Goal: Task Accomplishment & Management: Manage account settings

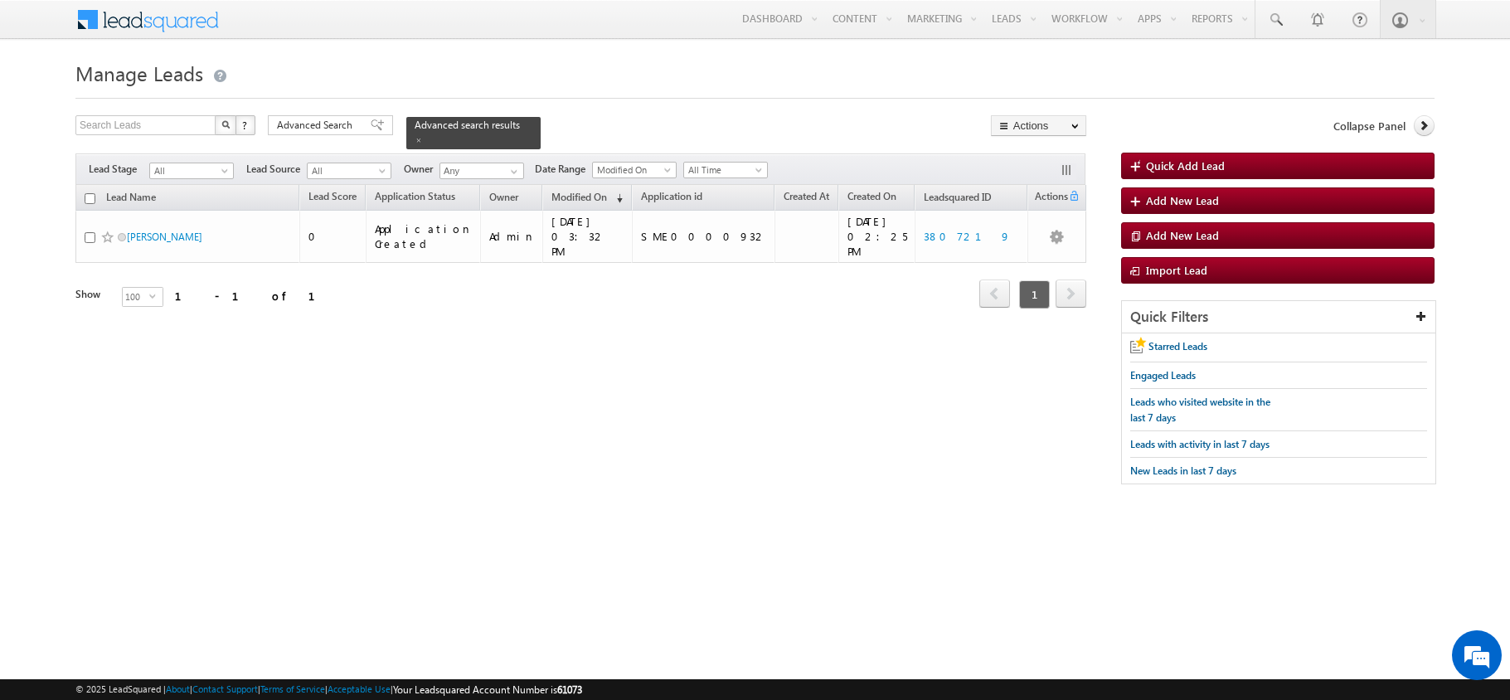
click at [339, 118] on span "Advanced Search" at bounding box center [317, 125] width 80 height 15
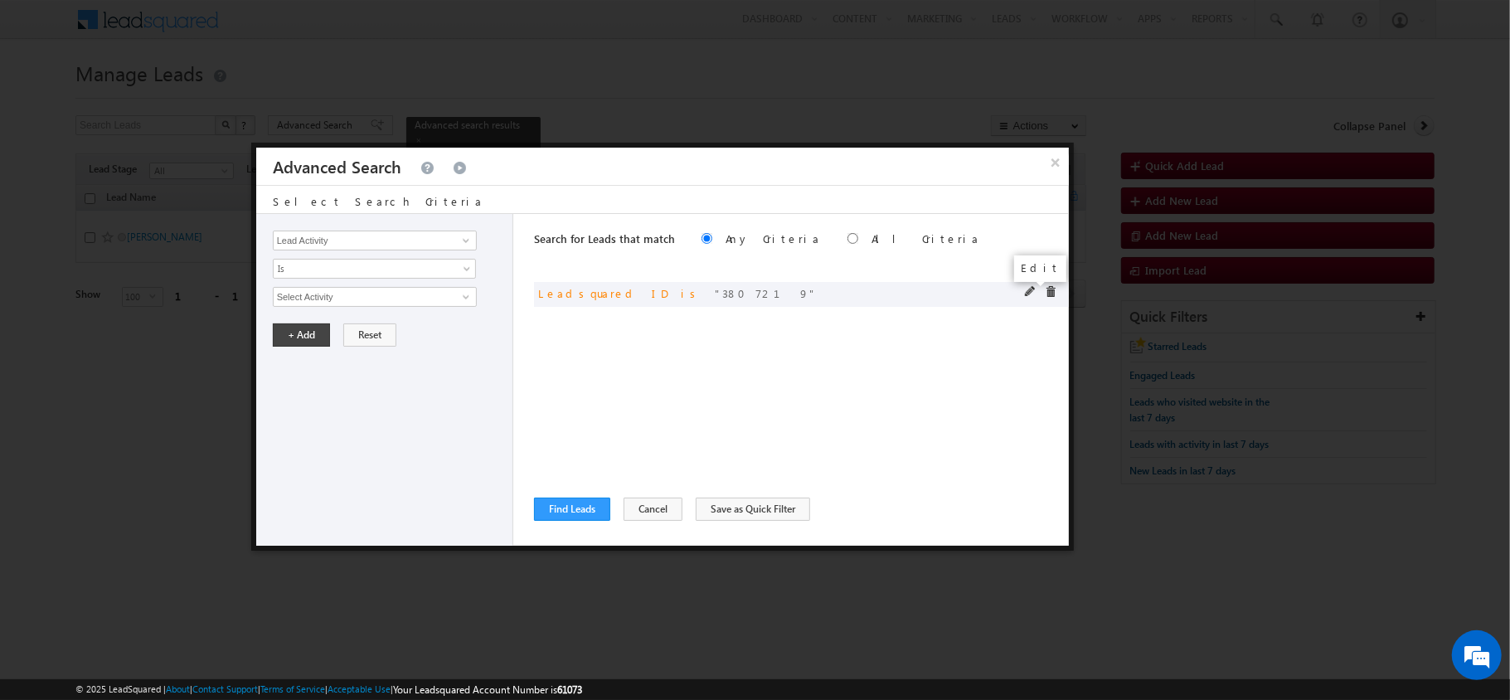
click at [1027, 292] on span at bounding box center [1031, 292] width 12 height 12
click at [1027, 296] on span at bounding box center [1031, 292] width 12 height 12
click at [423, 293] on input "3807219" at bounding box center [375, 297] width 204 height 20
paste input "4129435"
type input "4129435"
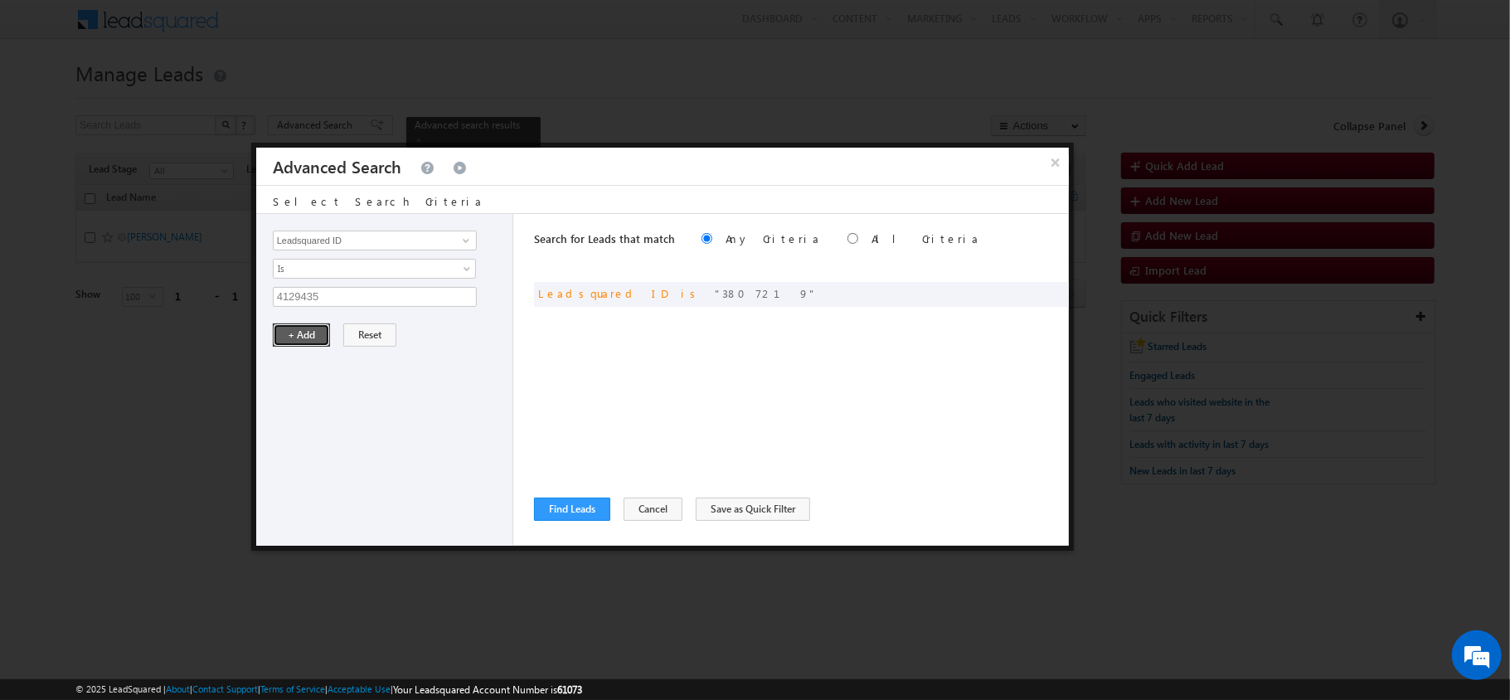
click at [277, 347] on button "+ Add" at bounding box center [301, 334] width 57 height 23
click at [572, 508] on button "Find Leads" at bounding box center [572, 509] width 76 height 23
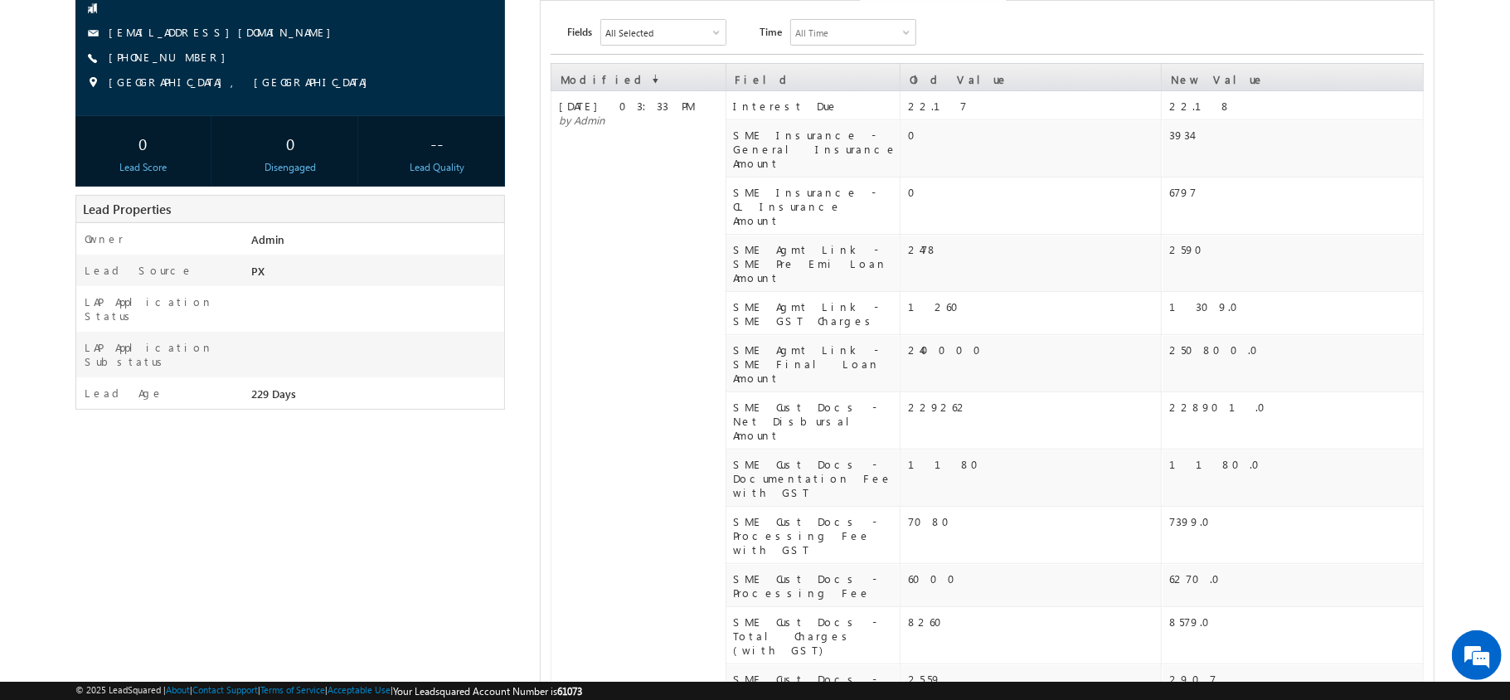
scroll to position [184, 0]
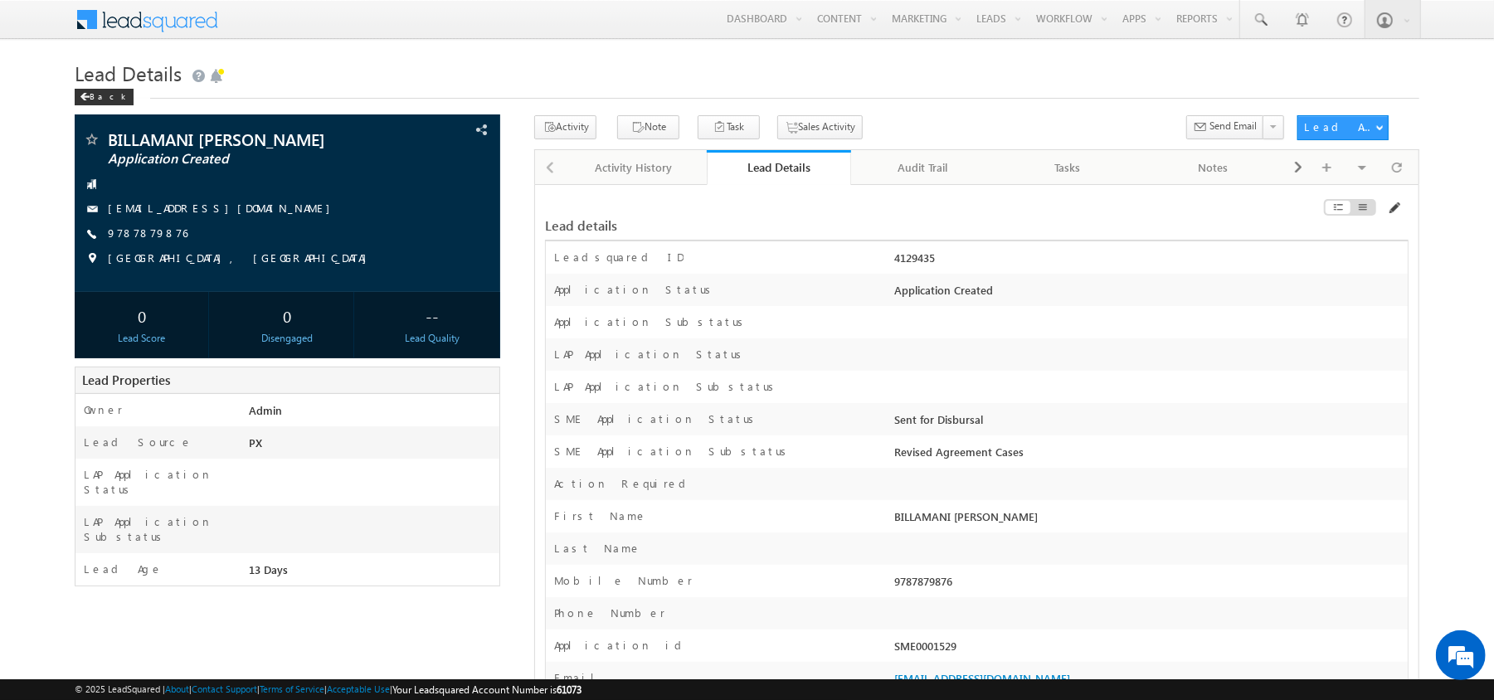
click at [1398, 212] on span at bounding box center [1393, 208] width 13 height 13
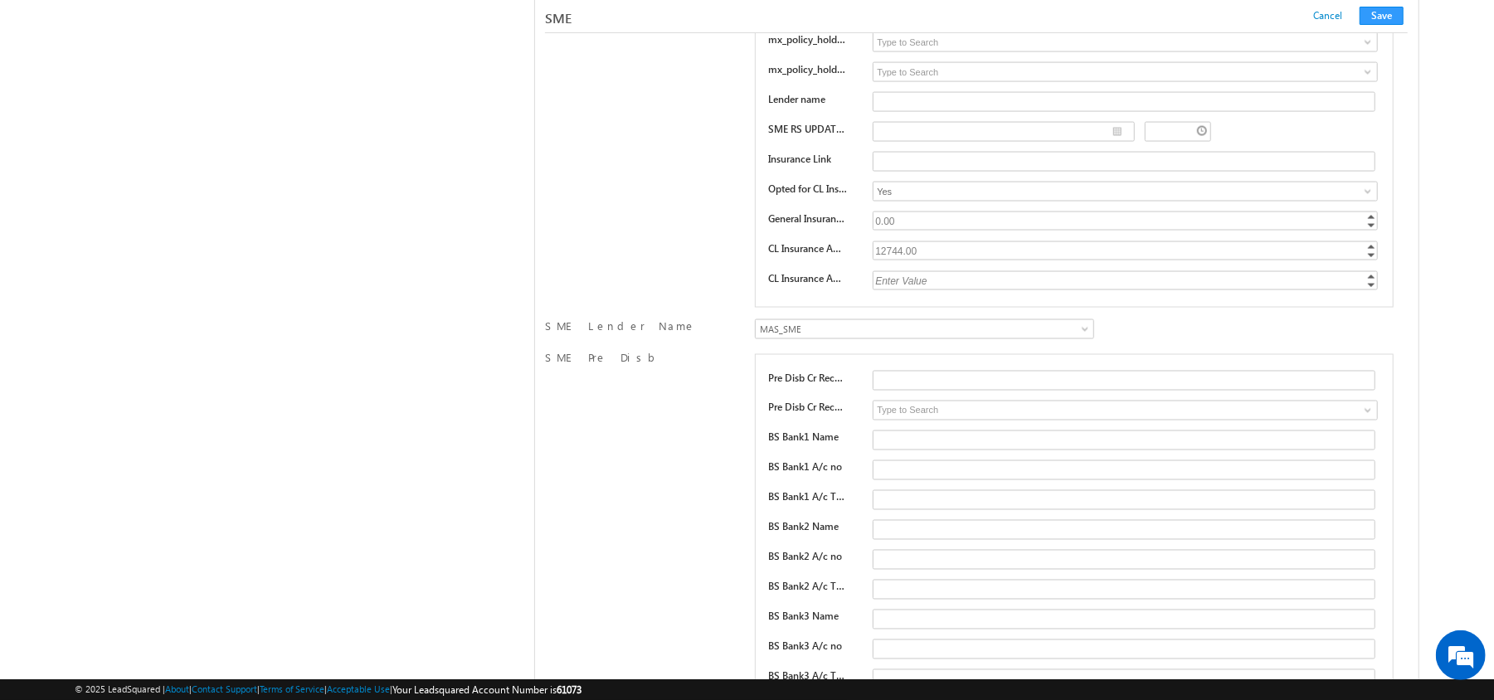
scroll to position [8630, 0]
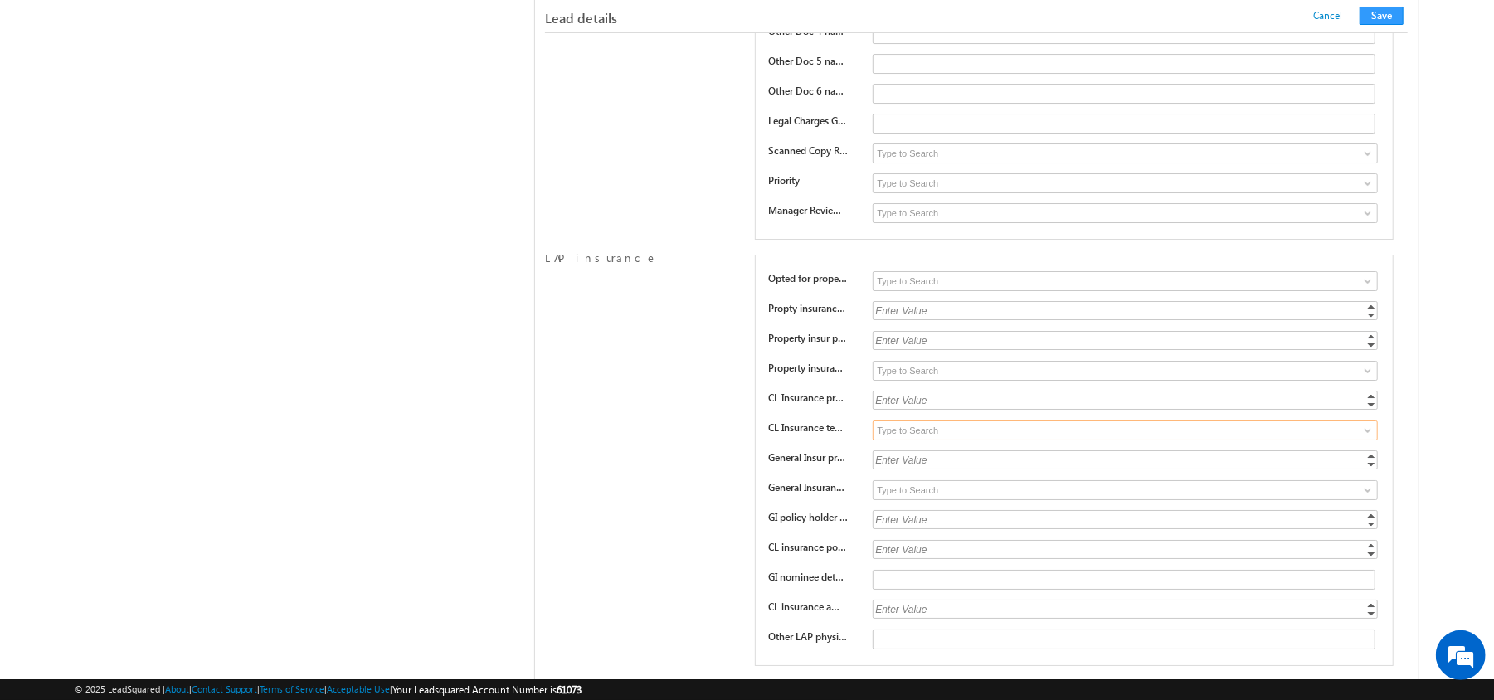
click at [934, 440] on input at bounding box center [1124, 430] width 505 height 20
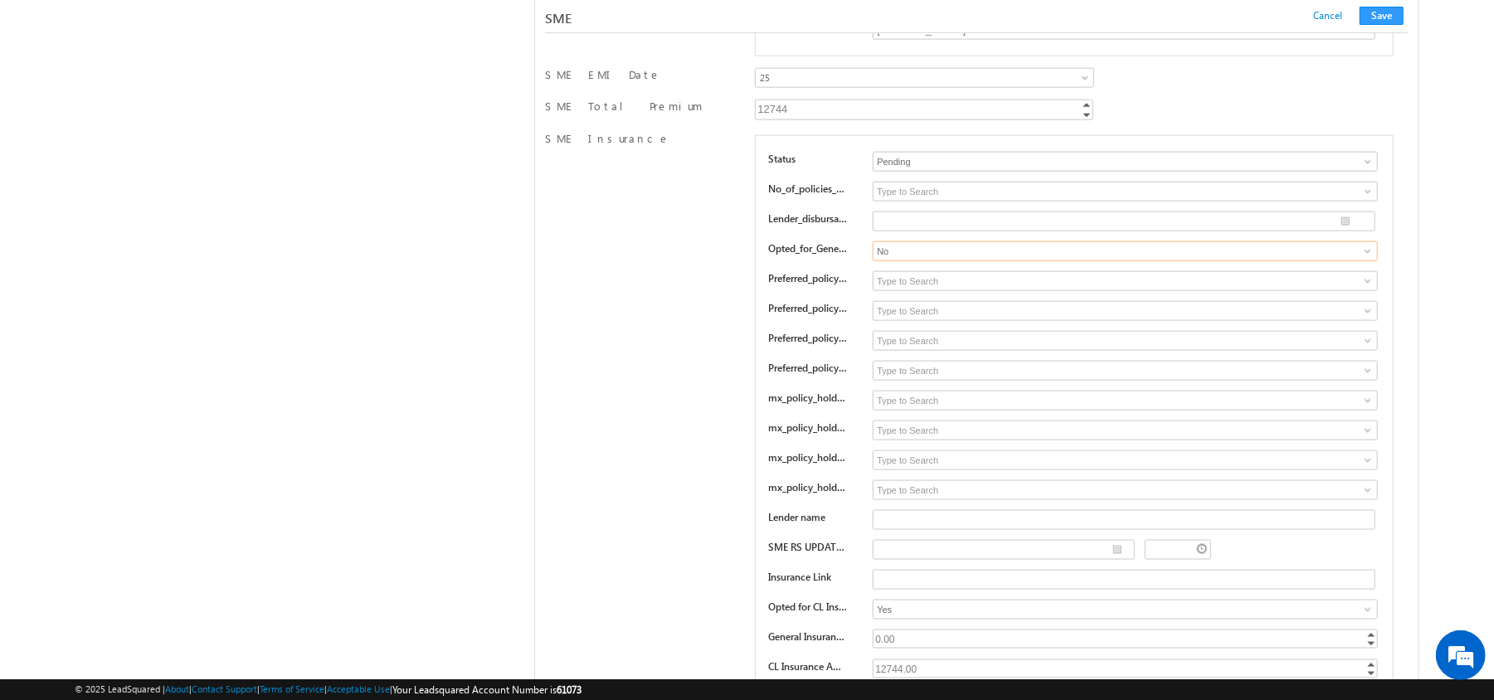
click at [919, 261] on input "No" at bounding box center [1124, 251] width 505 height 20
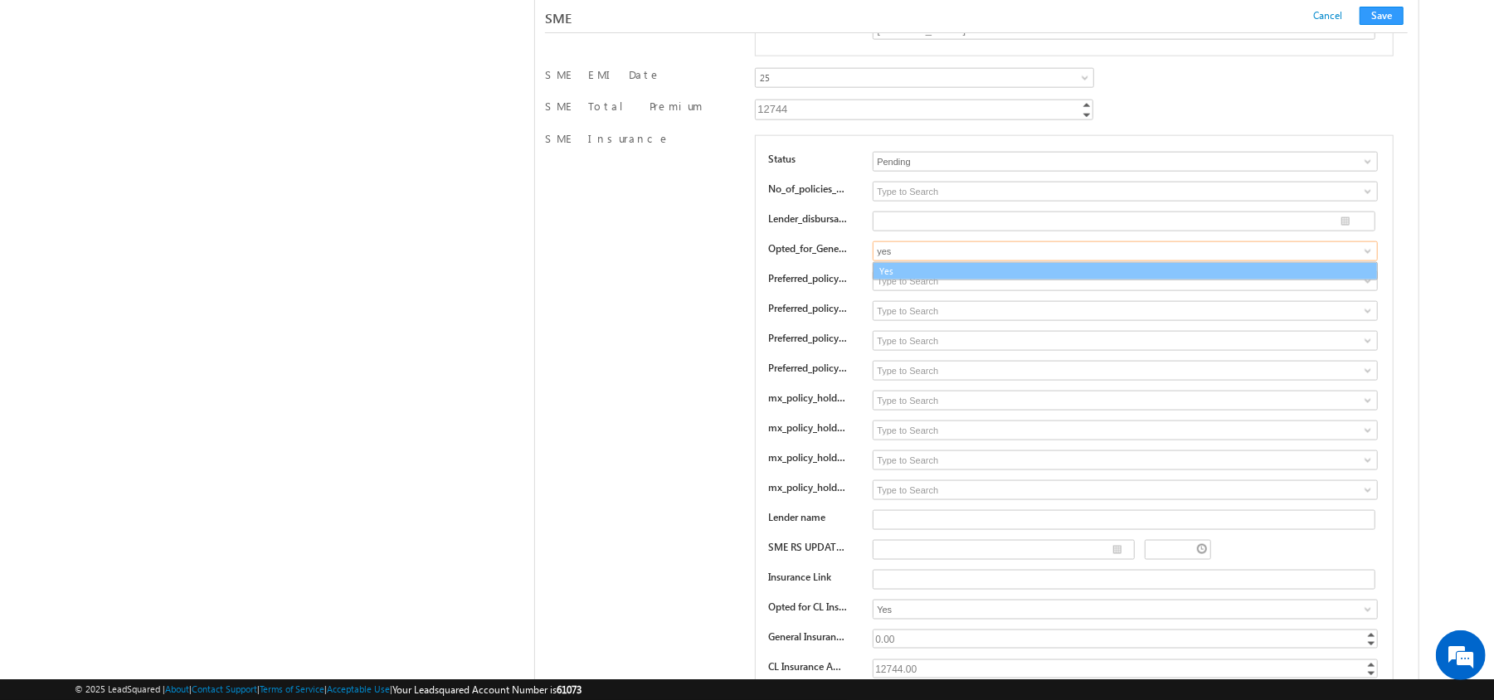
click at [926, 281] on link "Yes" at bounding box center [1124, 271] width 505 height 19
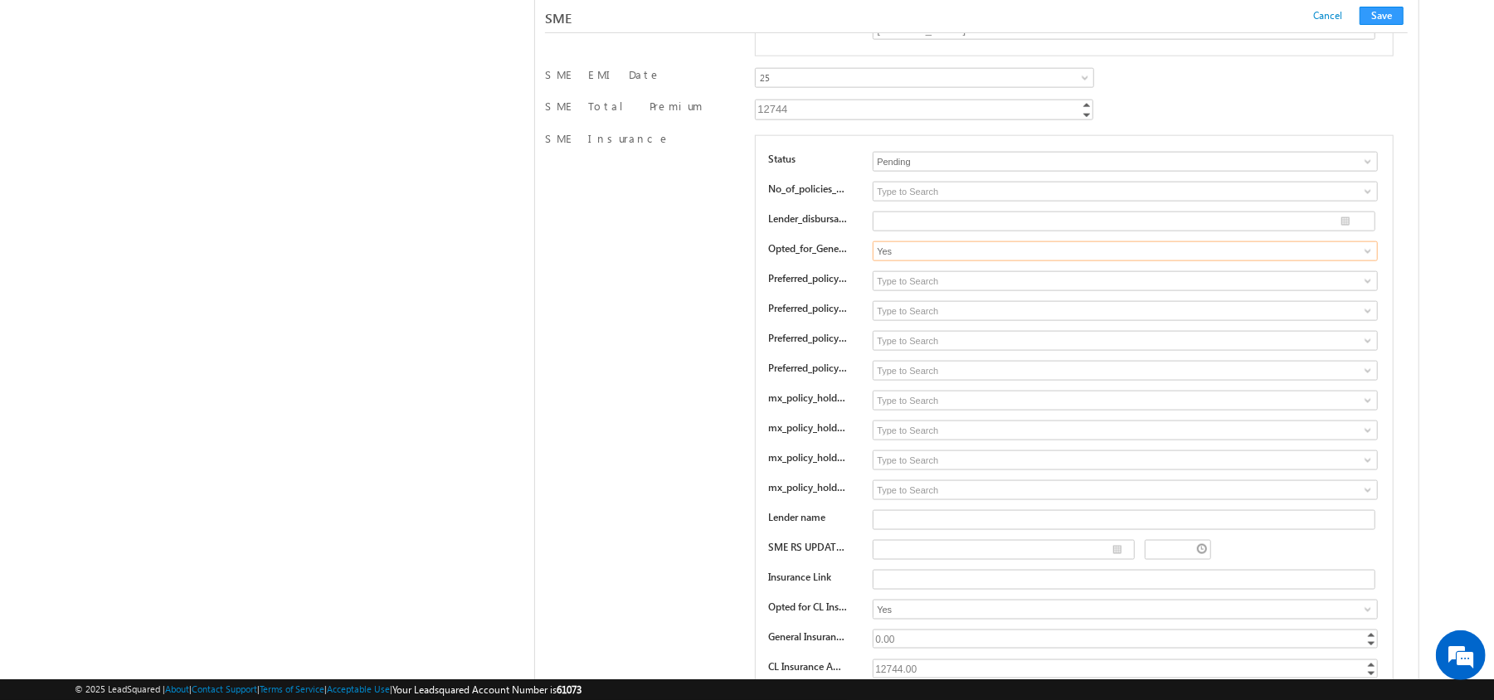
type input "Yes"
click at [906, 202] on input at bounding box center [1124, 192] width 505 height 20
type input "2"
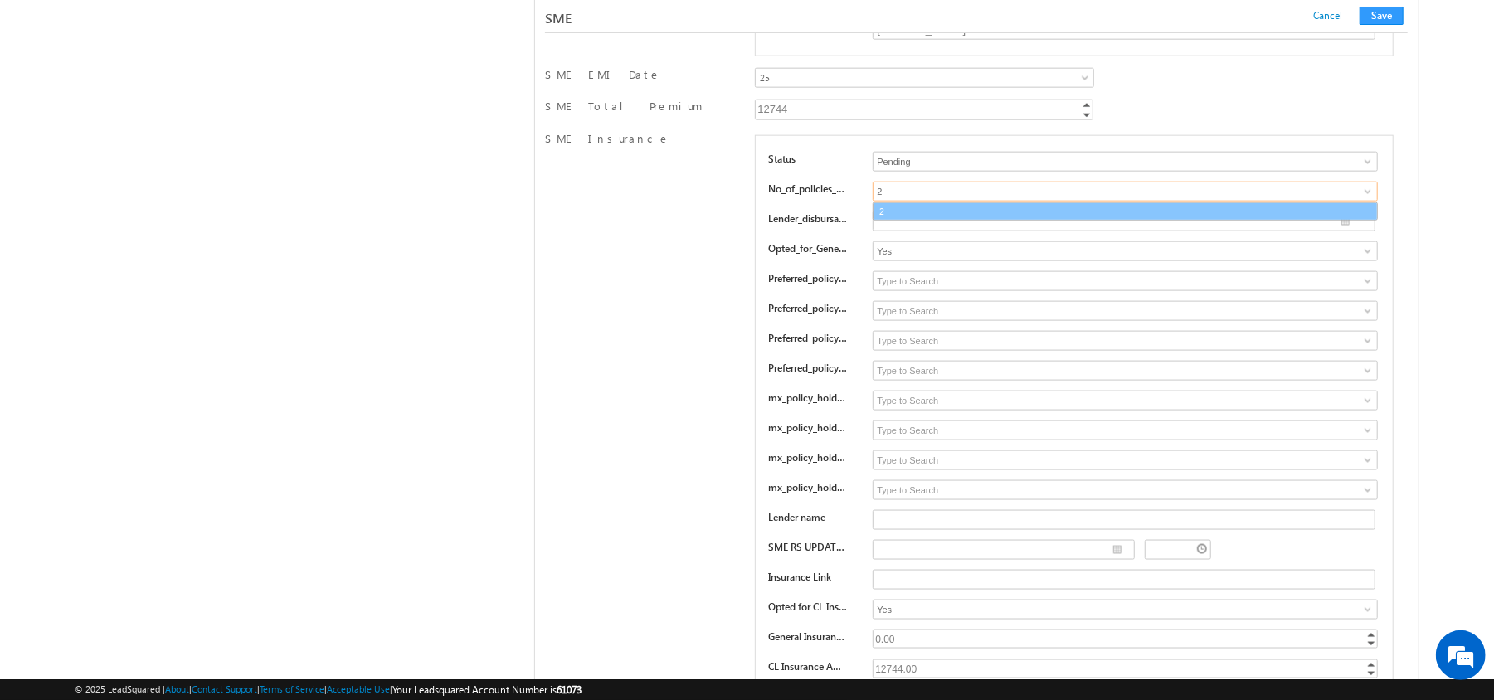
click at [916, 221] on link "2" at bounding box center [1124, 211] width 505 height 19
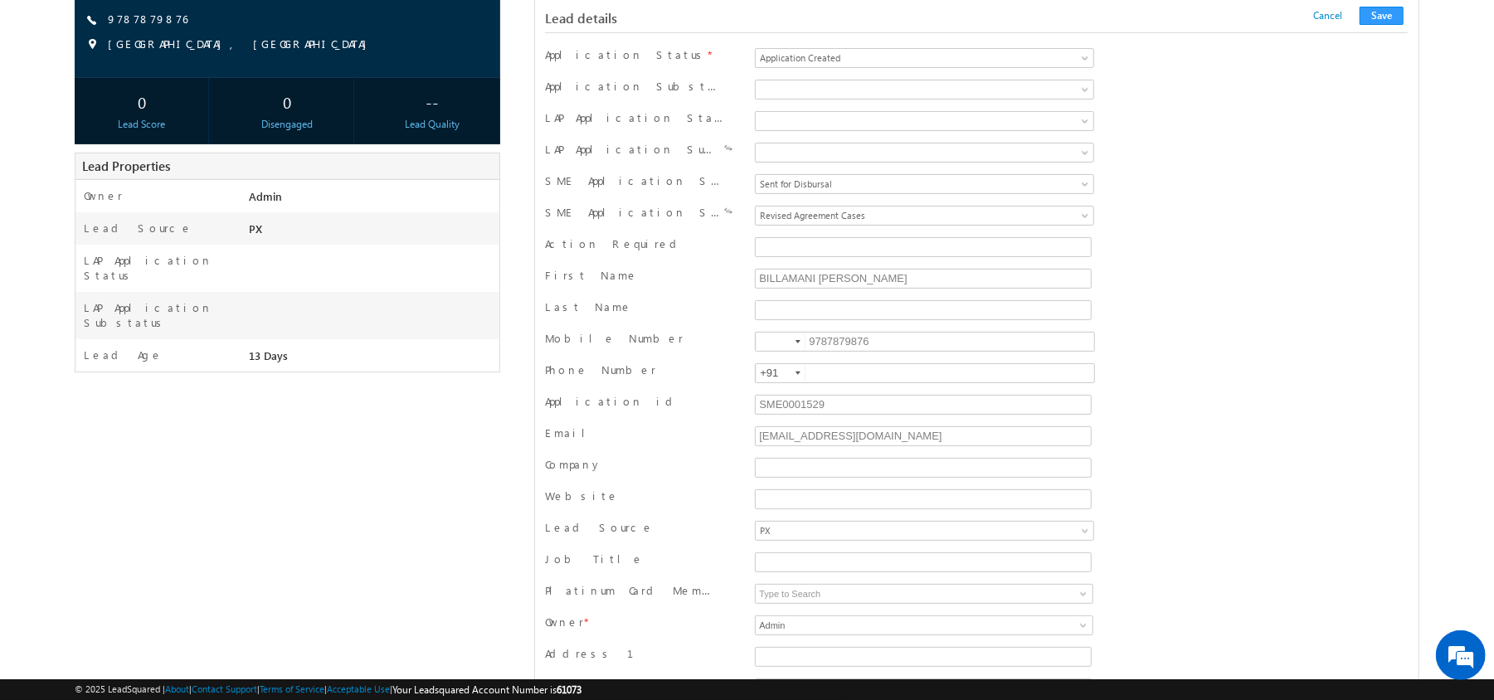
scroll to position [0, 0]
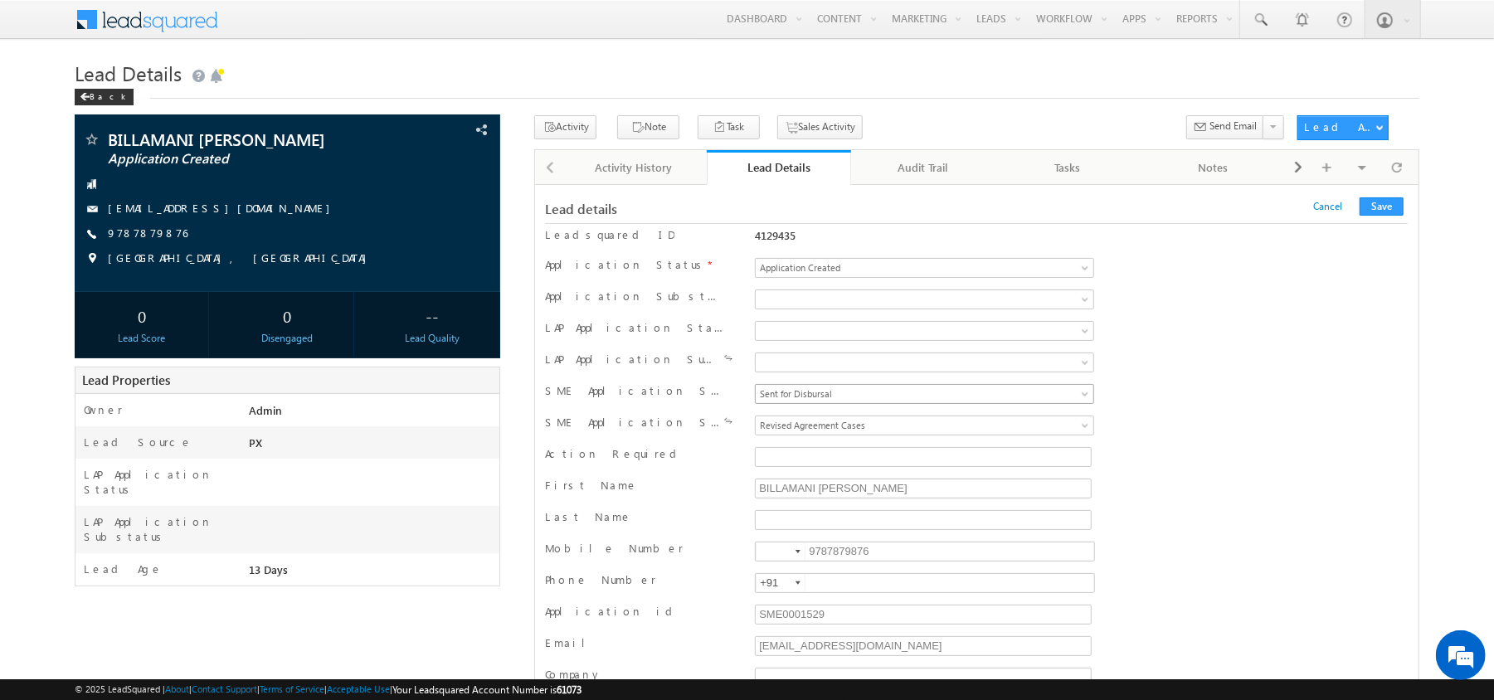
click at [932, 392] on span "Sent for Disbursal" at bounding box center [884, 393] width 259 height 15
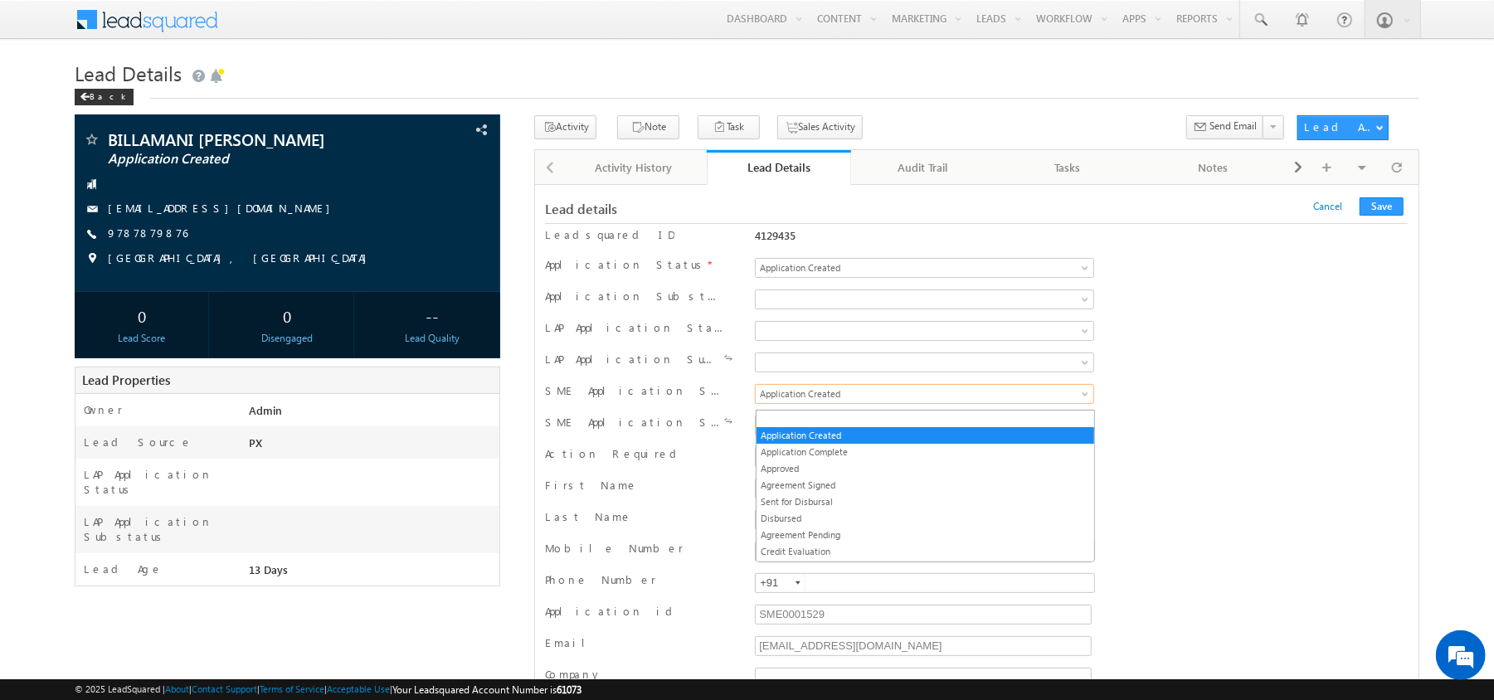
drag, startPoint x: 892, startPoint y: 443, endPoint x: 797, endPoint y: 395, distance: 106.8
click at [797, 395] on span "Application Created" at bounding box center [884, 393] width 259 height 15
click at [803, 472] on link "Approved" at bounding box center [925, 468] width 338 height 15
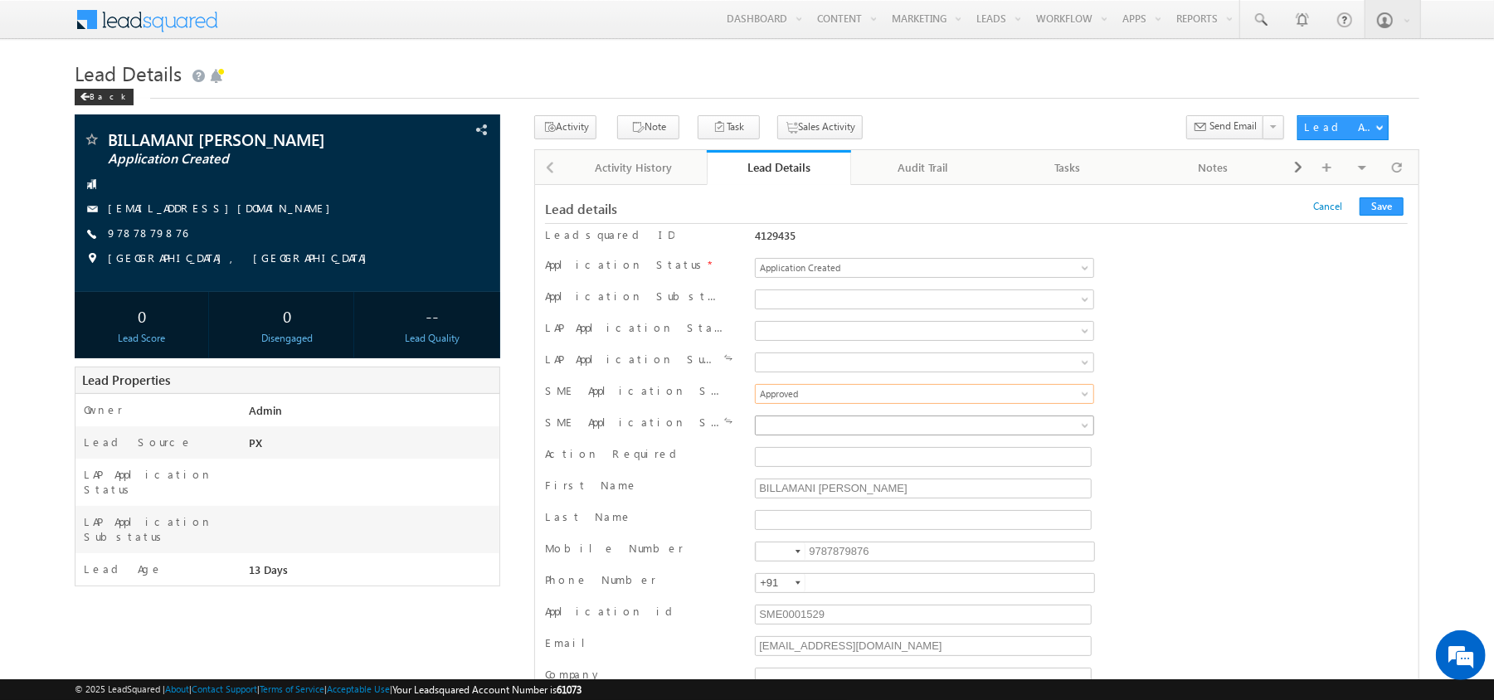
click at [848, 422] on span at bounding box center [884, 425] width 259 height 15
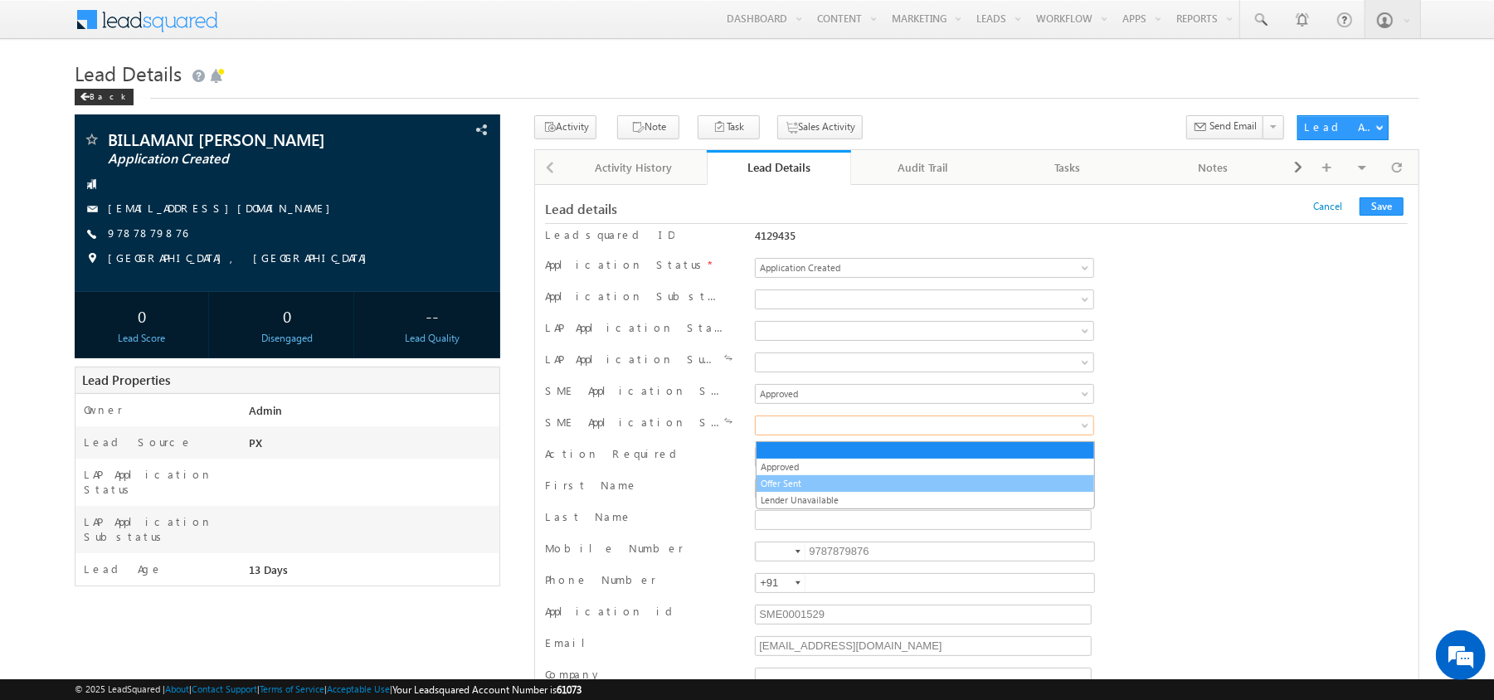
click at [847, 479] on link "Offer Sent" at bounding box center [925, 483] width 338 height 15
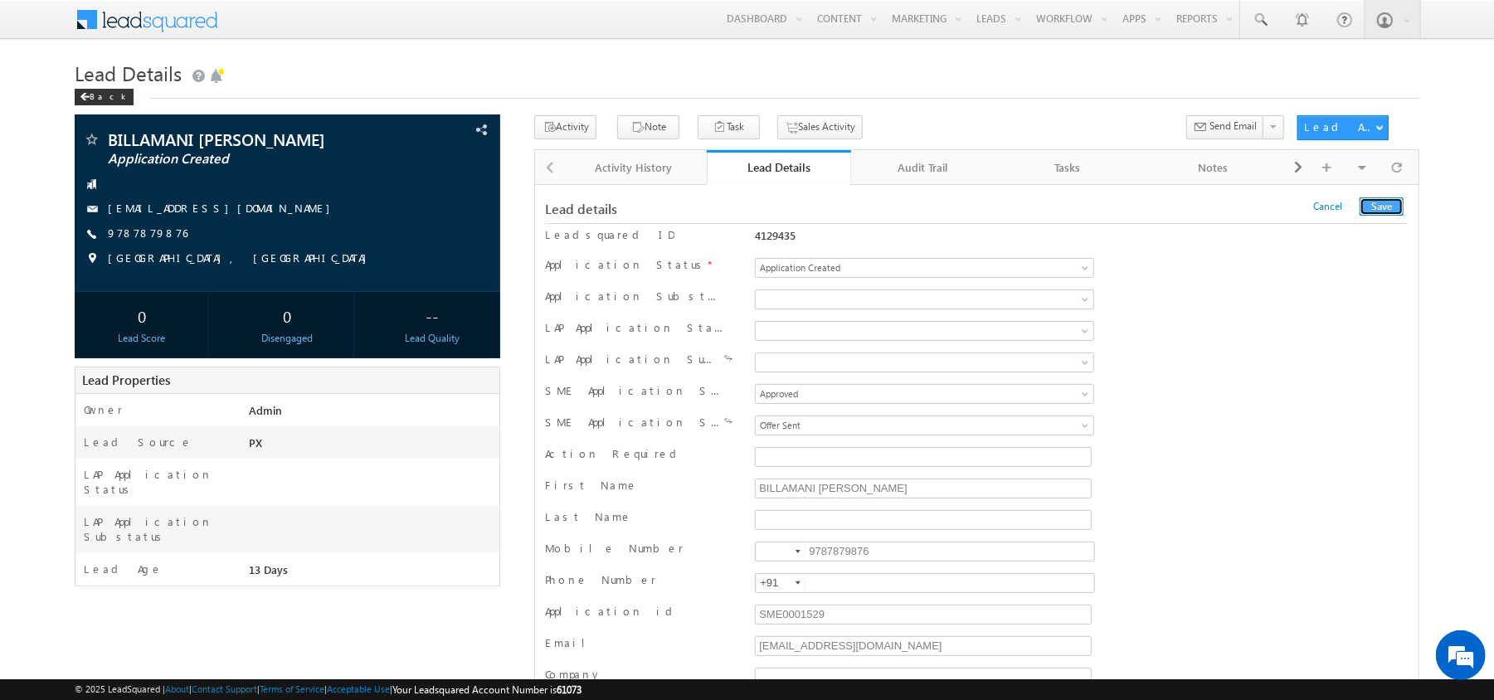
click at [1377, 204] on button "Save" at bounding box center [1381, 206] width 44 height 18
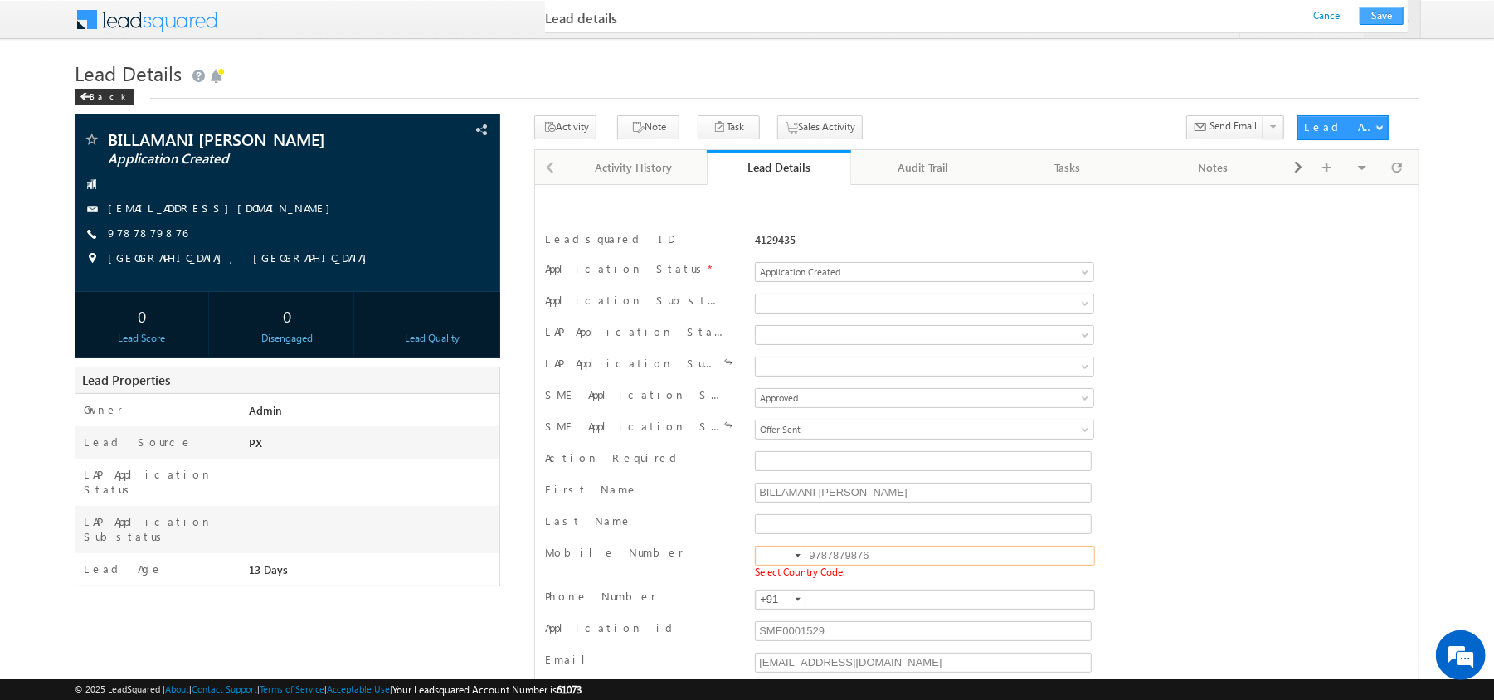
scroll to position [199, 0]
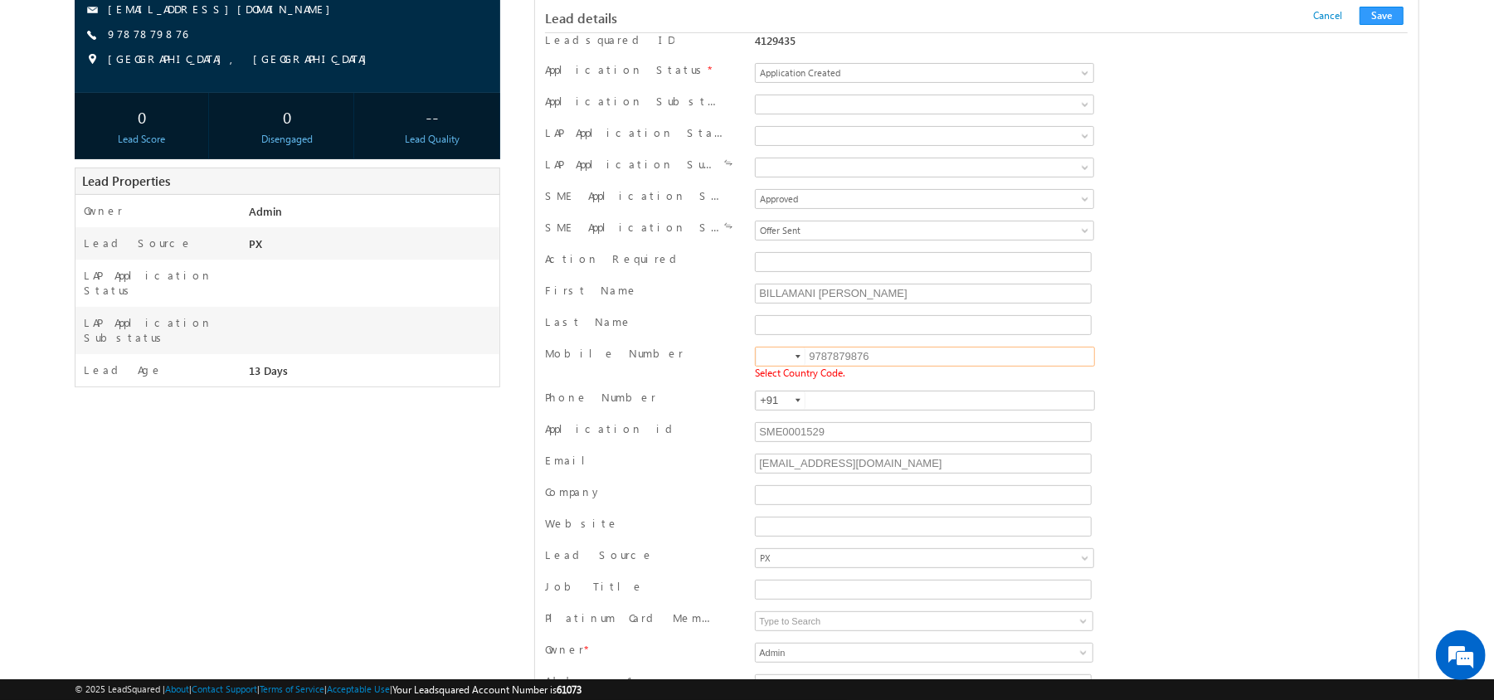
click at [760, 366] on input at bounding box center [780, 356] width 50 height 18
type input "+91"
click at [1377, 27] on div "Lead details Cancel Save Cancel Save" at bounding box center [976, 16] width 862 height 33
click at [1377, 15] on button "Save" at bounding box center [1381, 16] width 44 height 18
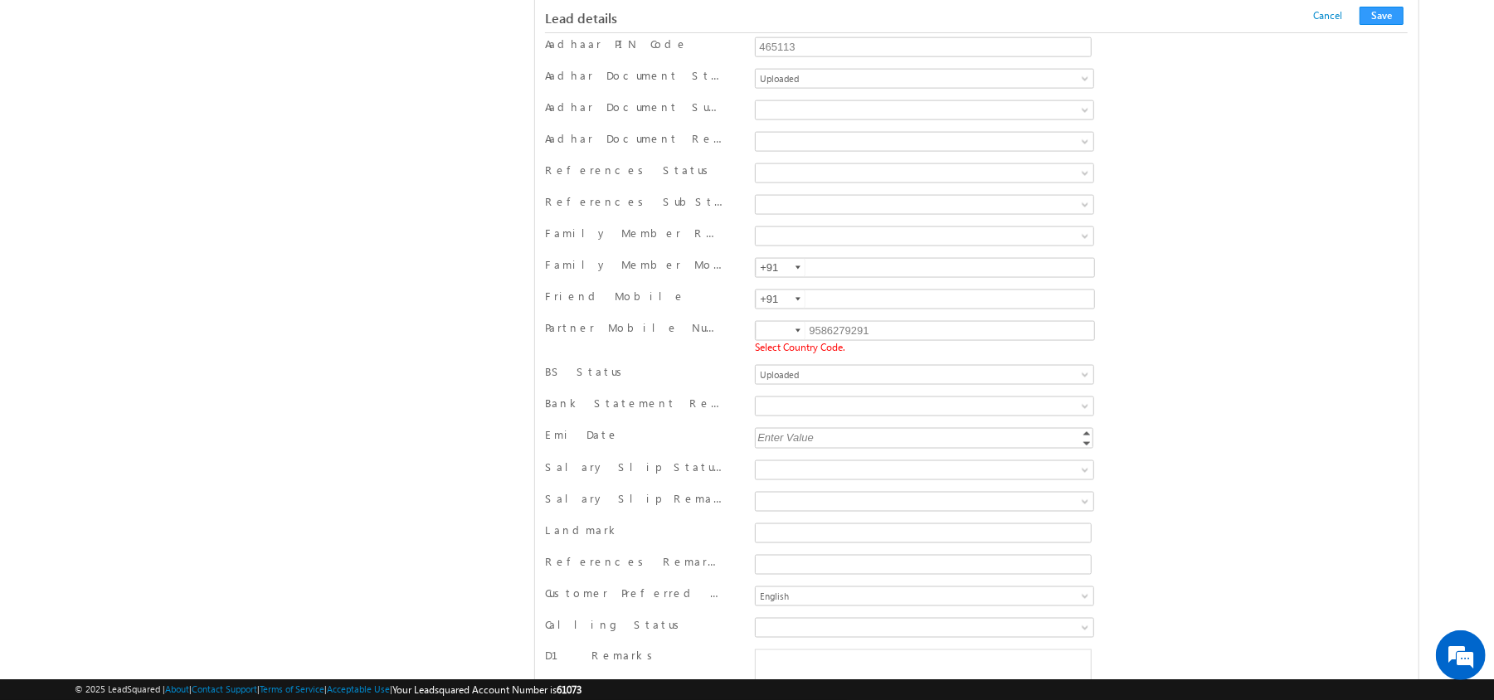
click at [774, 340] on input at bounding box center [780, 331] width 50 height 18
type input "+91"
click at [1381, 22] on button "Save" at bounding box center [1381, 16] width 44 height 18
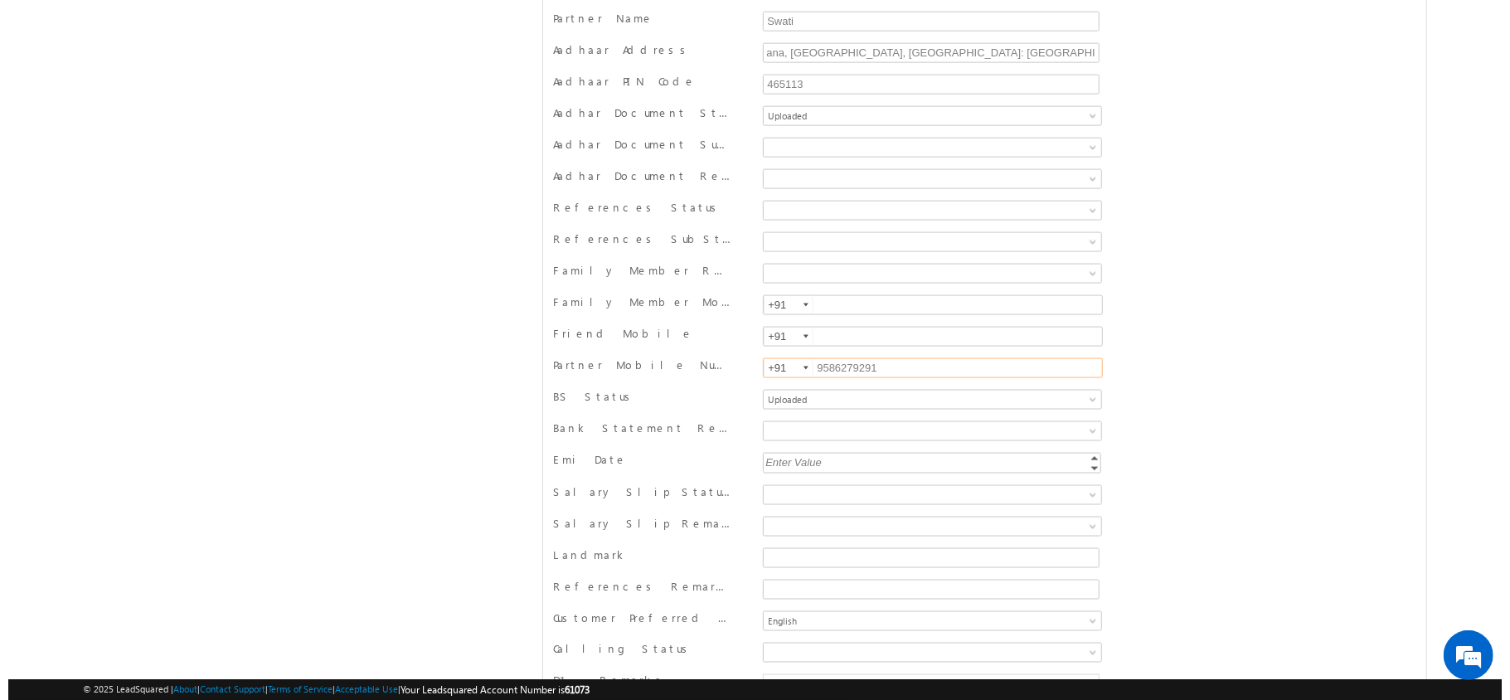
scroll to position [0, 0]
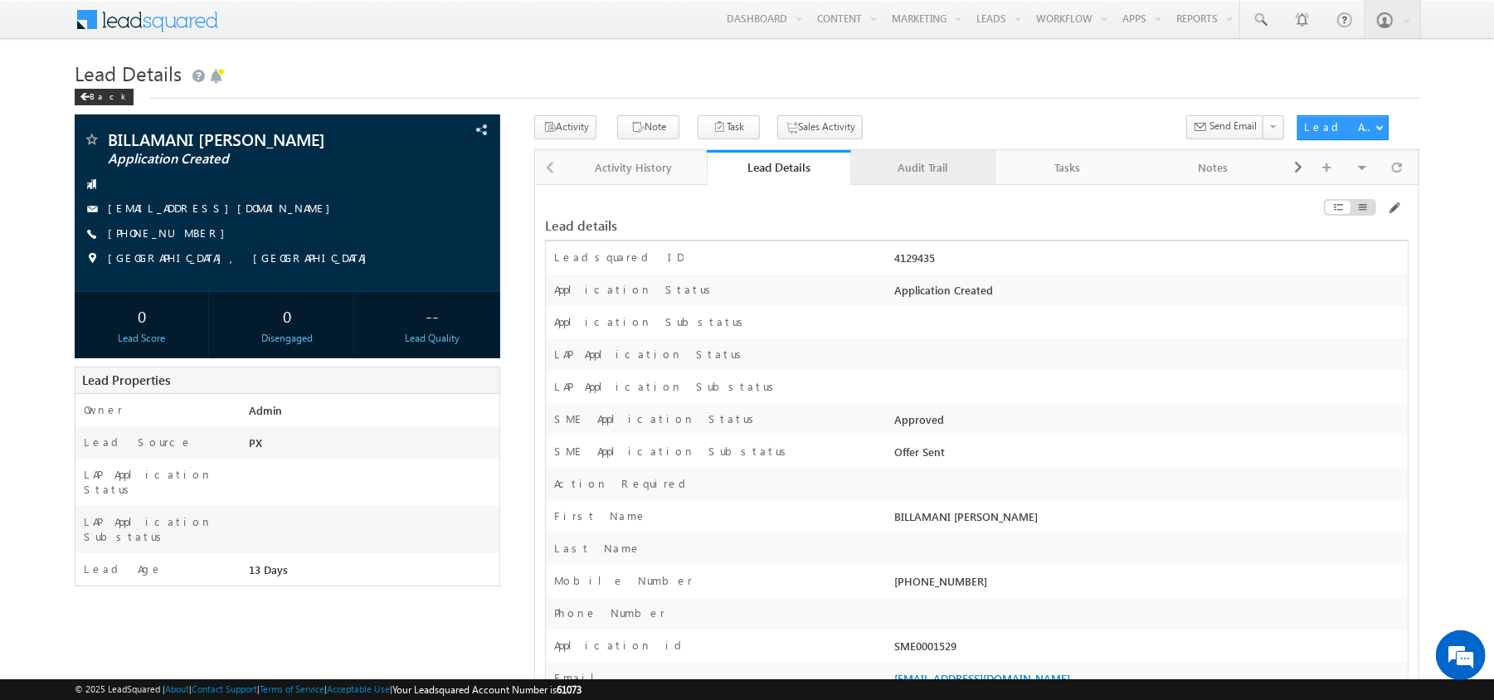
click at [919, 151] on link "Audit Trail" at bounding box center [923, 167] width 145 height 35
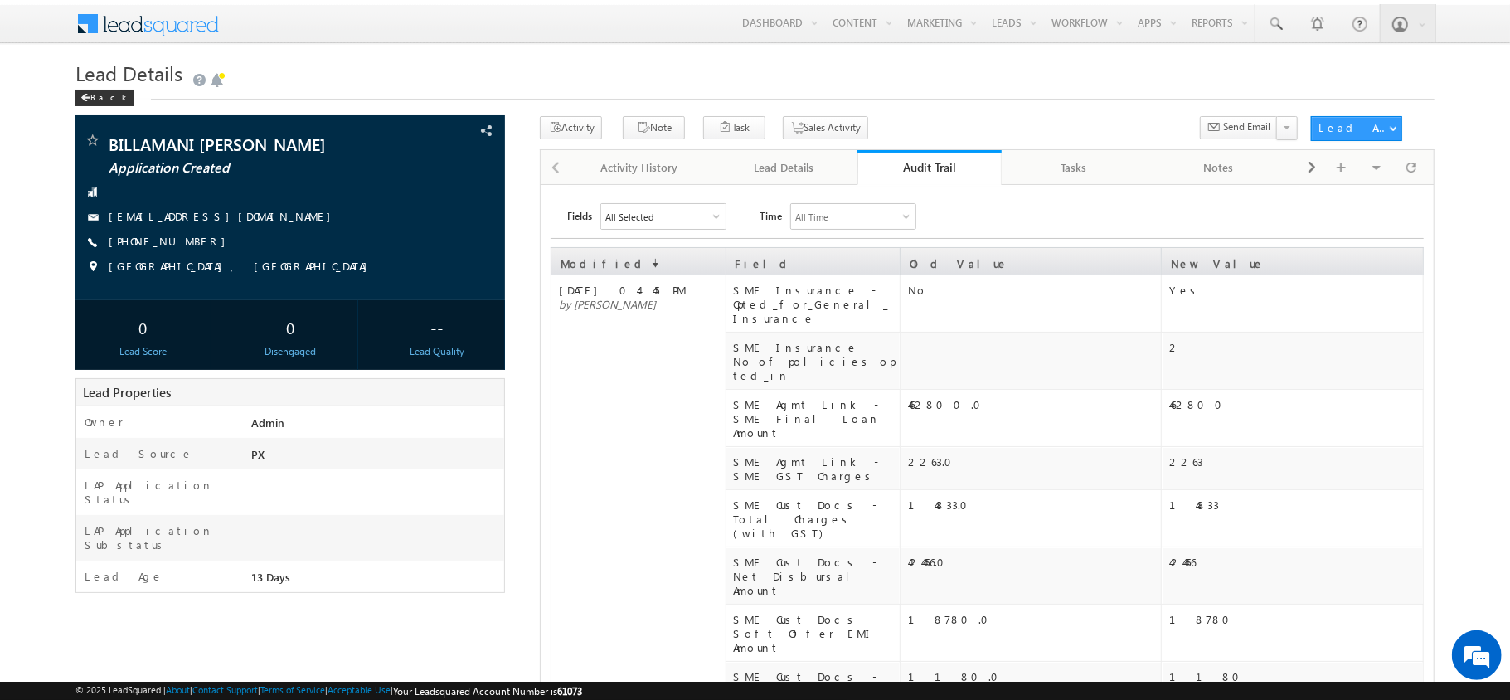
click at [919, 151] on link "Audit Trail" at bounding box center [929, 167] width 145 height 35
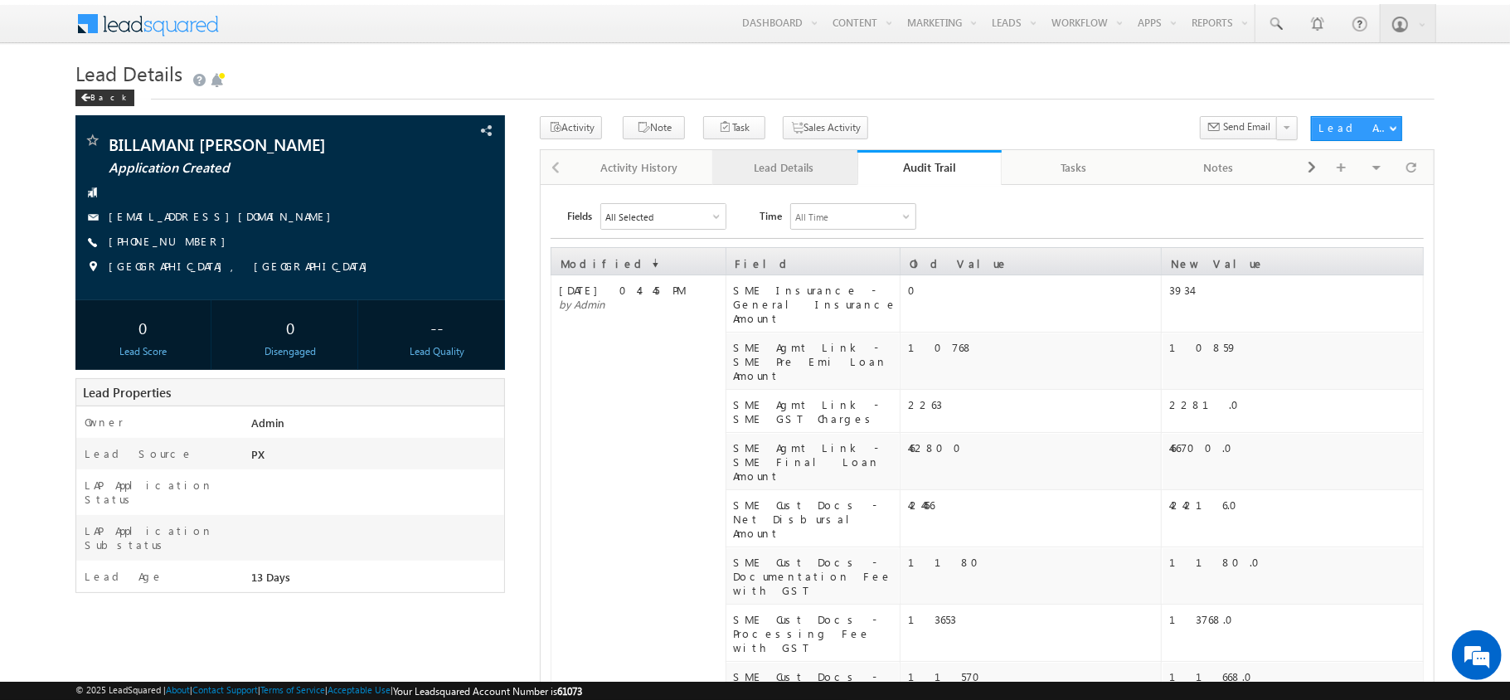
click at [814, 167] on div "Lead Details" at bounding box center [784, 168] width 117 height 20
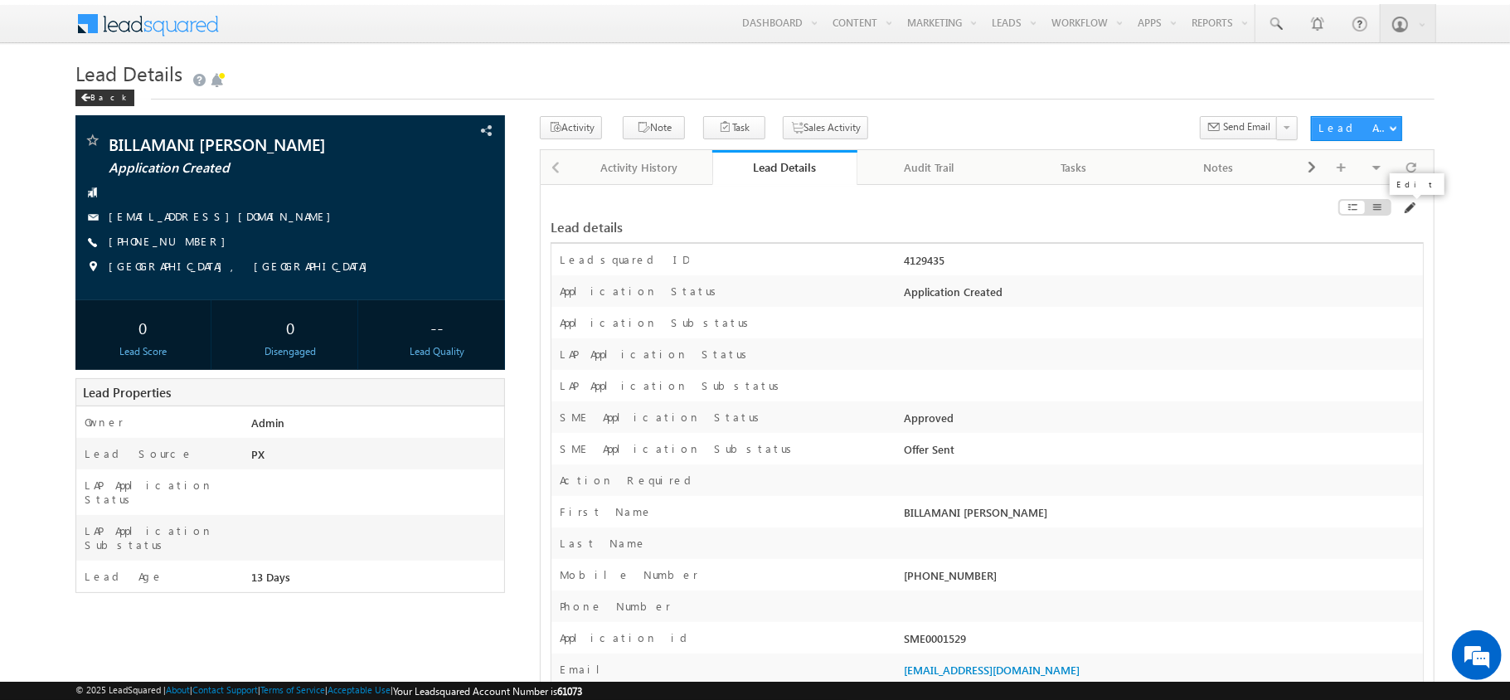
click at [1411, 210] on span at bounding box center [1408, 208] width 13 height 13
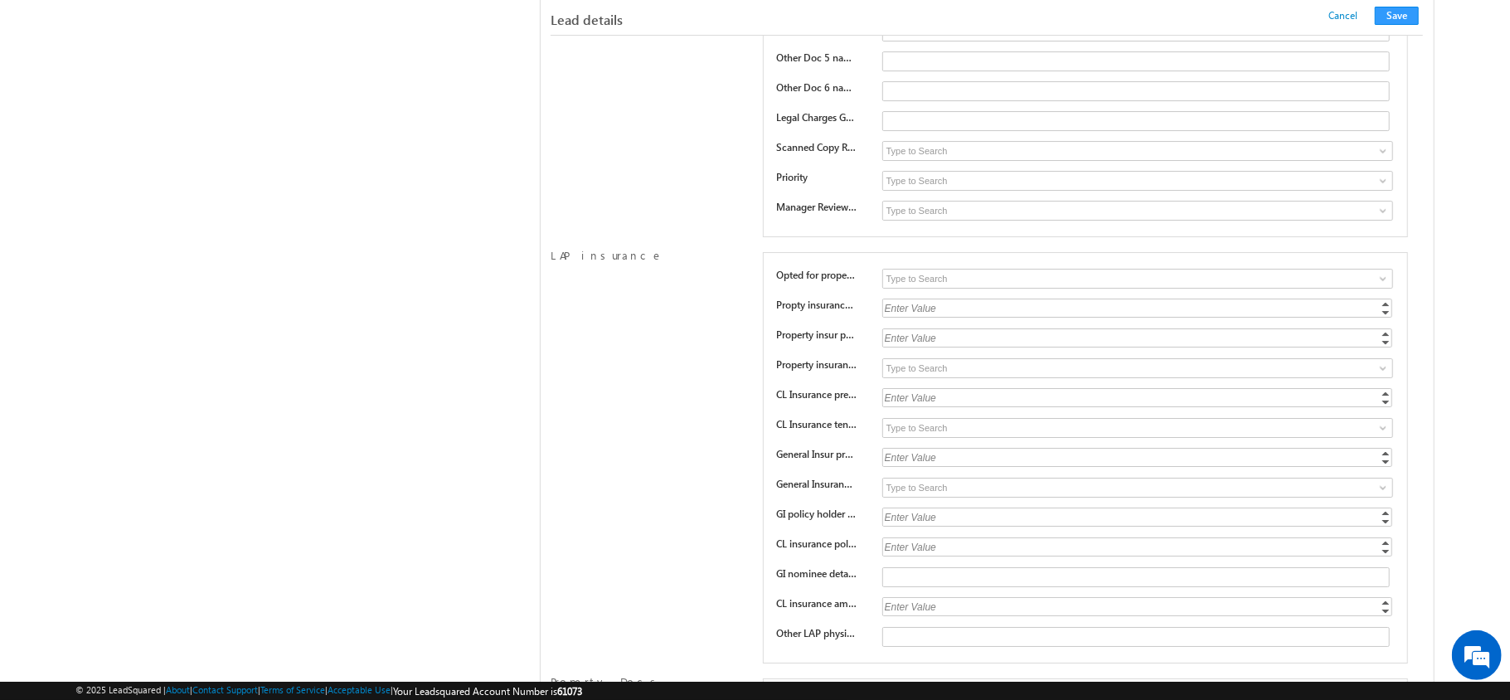
scroll to position [23864, 0]
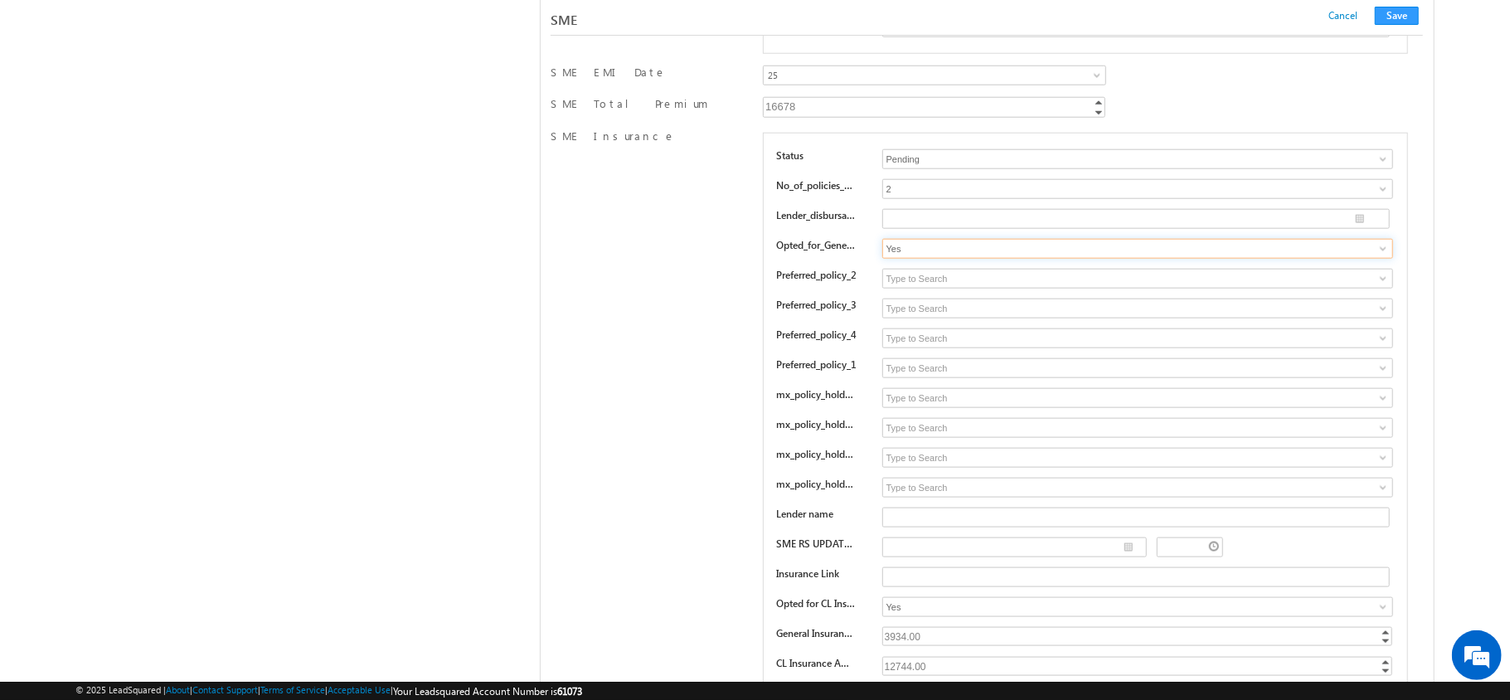
click at [922, 259] on input "Yes" at bounding box center [1137, 249] width 511 height 20
type input "No"
click at [906, 199] on input "2" at bounding box center [1137, 189] width 511 height 20
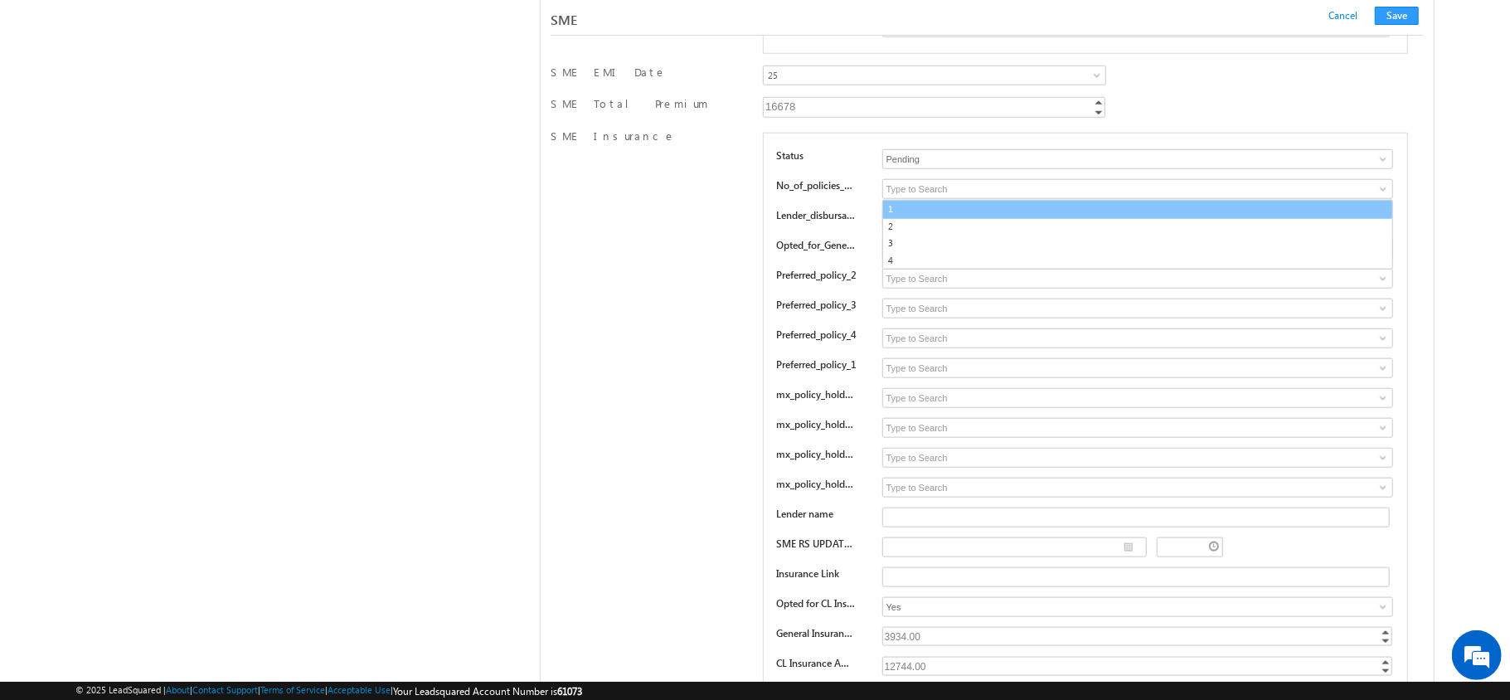
click at [680, 411] on div "SME Insurance Status Pending Approved Pending No_of_policies_opted_in 1 2 3 4 4…" at bounding box center [987, 428] width 873 height 599
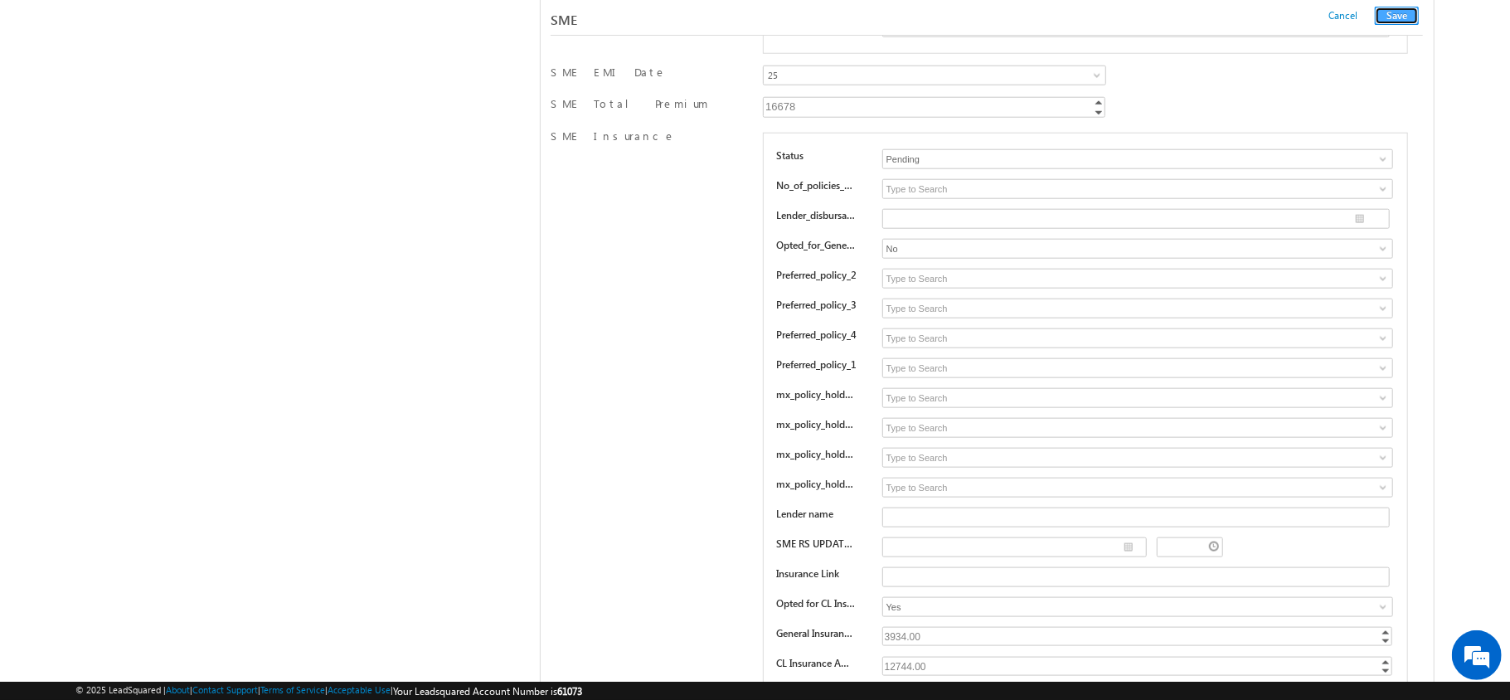
click at [1397, 15] on button "Save" at bounding box center [1397, 16] width 44 height 18
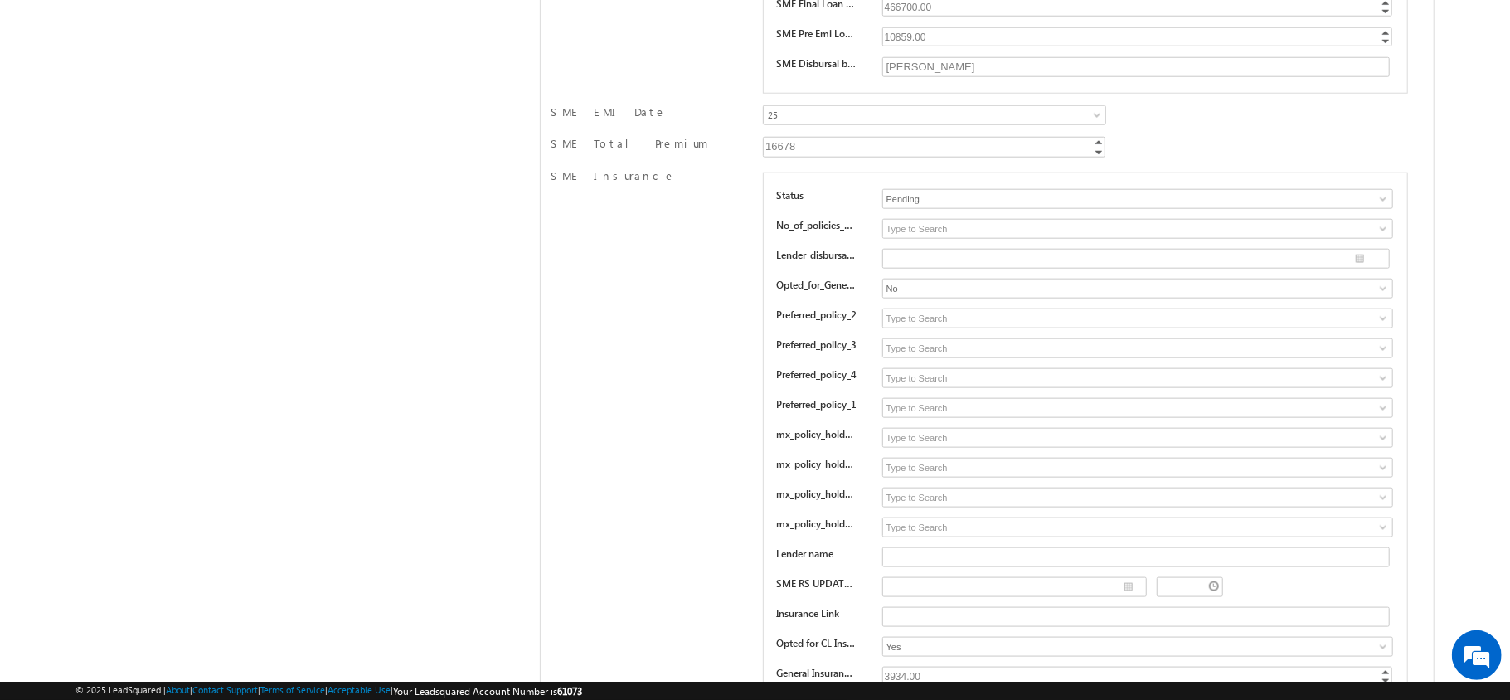
scroll to position [0, 0]
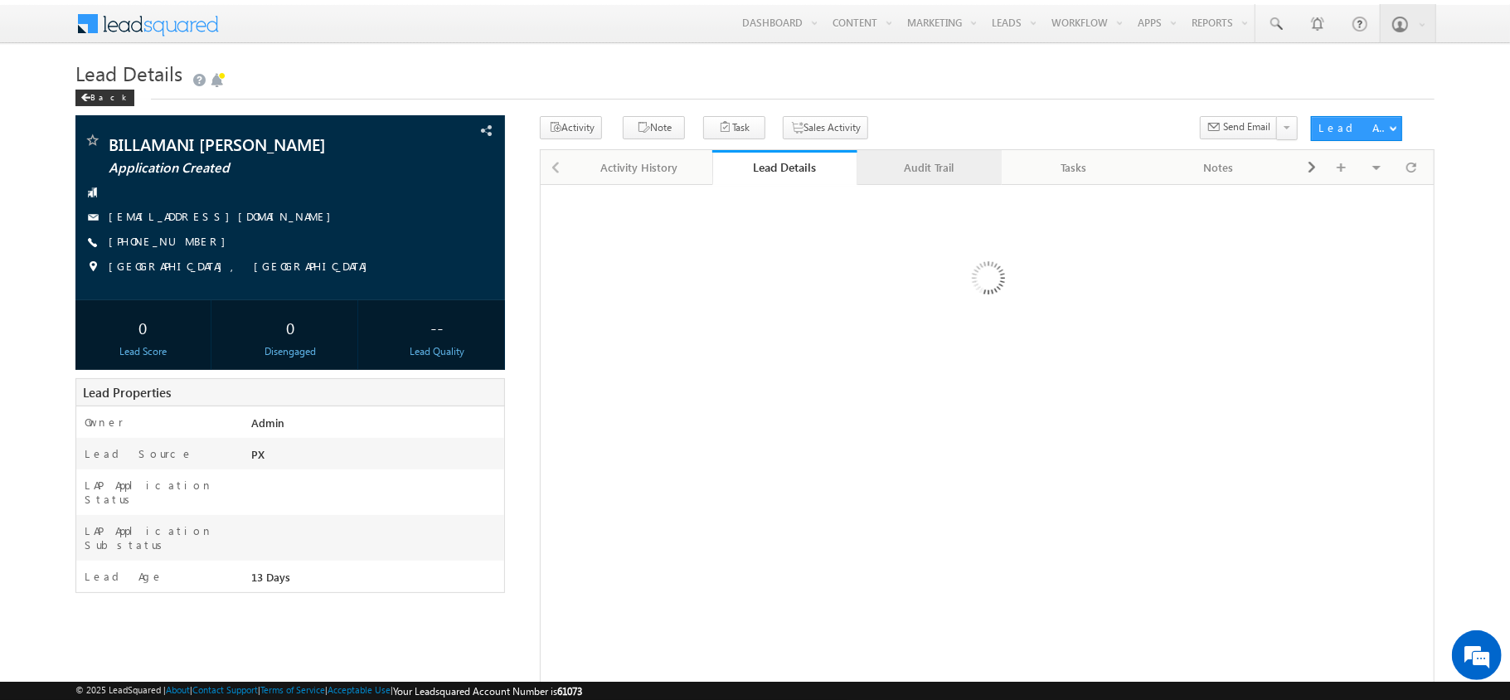
click at [916, 159] on div "Audit Trail" at bounding box center [929, 168] width 117 height 20
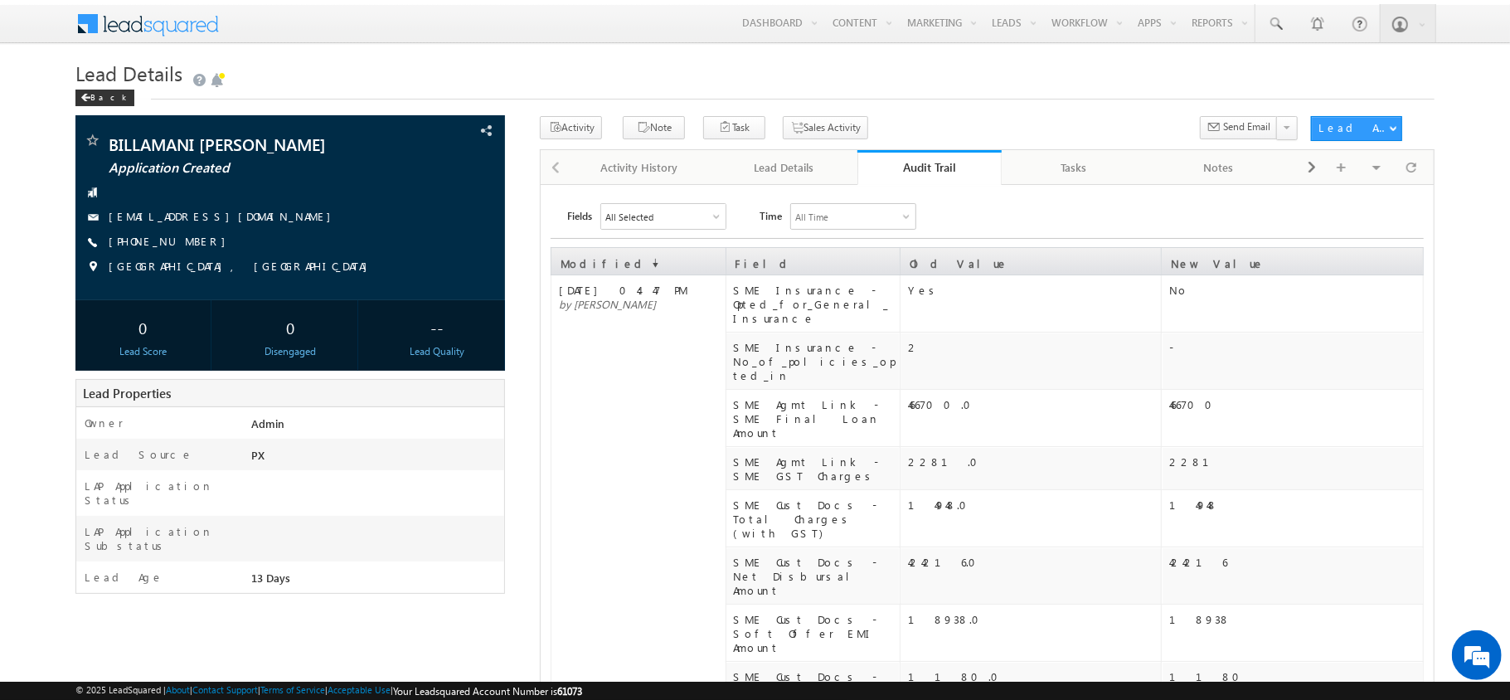
click at [916, 159] on div "Audit Trail" at bounding box center [930, 167] width 120 height 16
